Goal: Communication & Community: Answer question/provide support

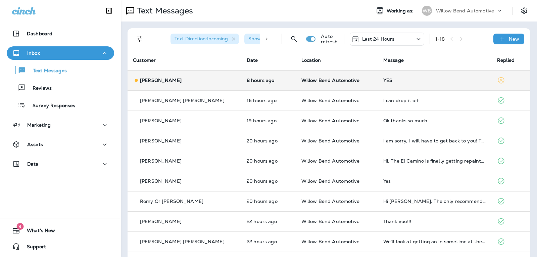
click at [422, 81] on div "YES" at bounding box center [434, 79] width 103 height 5
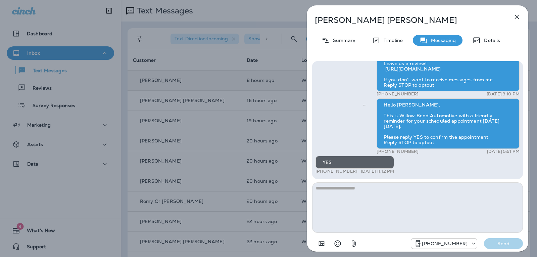
click at [363, 190] on textarea at bounding box center [417, 207] width 211 height 50
type textarea "**********"
click at [509, 245] on p "Send" at bounding box center [503, 243] width 28 height 6
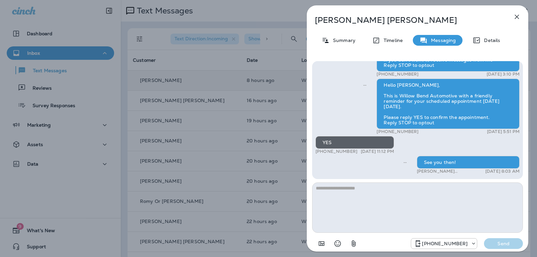
click at [517, 15] on icon "button" at bounding box center [517, 17] width 8 height 8
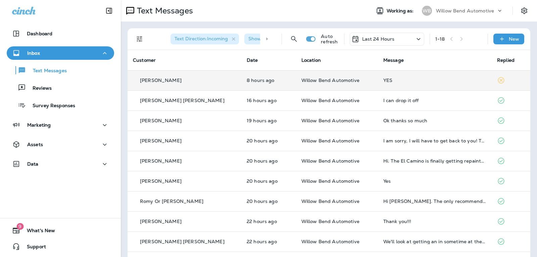
click at [394, 38] on div "Last 24 Hours" at bounding box center [387, 39] width 74 height 13
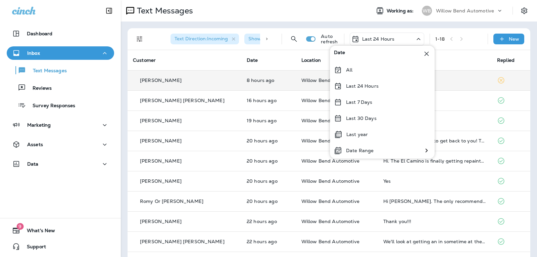
click at [374, 84] on p "Last 24 Hours" at bounding box center [362, 85] width 33 height 5
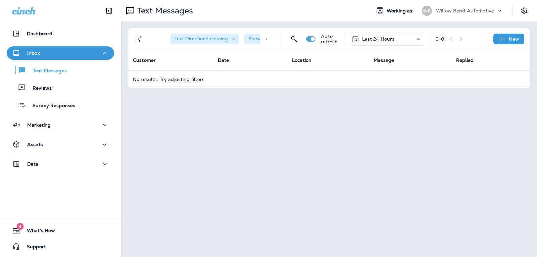
click at [377, 39] on p "Last 24 Hours" at bounding box center [378, 38] width 33 height 5
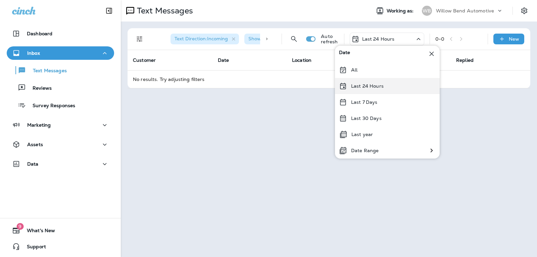
click at [377, 92] on div "Last 24 Hours" at bounding box center [387, 86] width 105 height 16
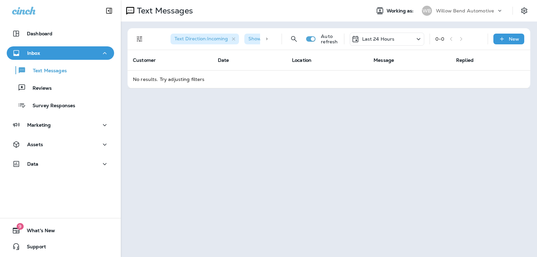
click at [380, 38] on p "Last 24 Hours" at bounding box center [378, 38] width 33 height 5
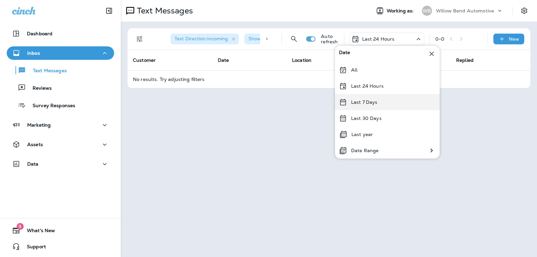
click at [385, 102] on div "Last 7 Days" at bounding box center [387, 102] width 105 height 16
